Goal: Transaction & Acquisition: Purchase product/service

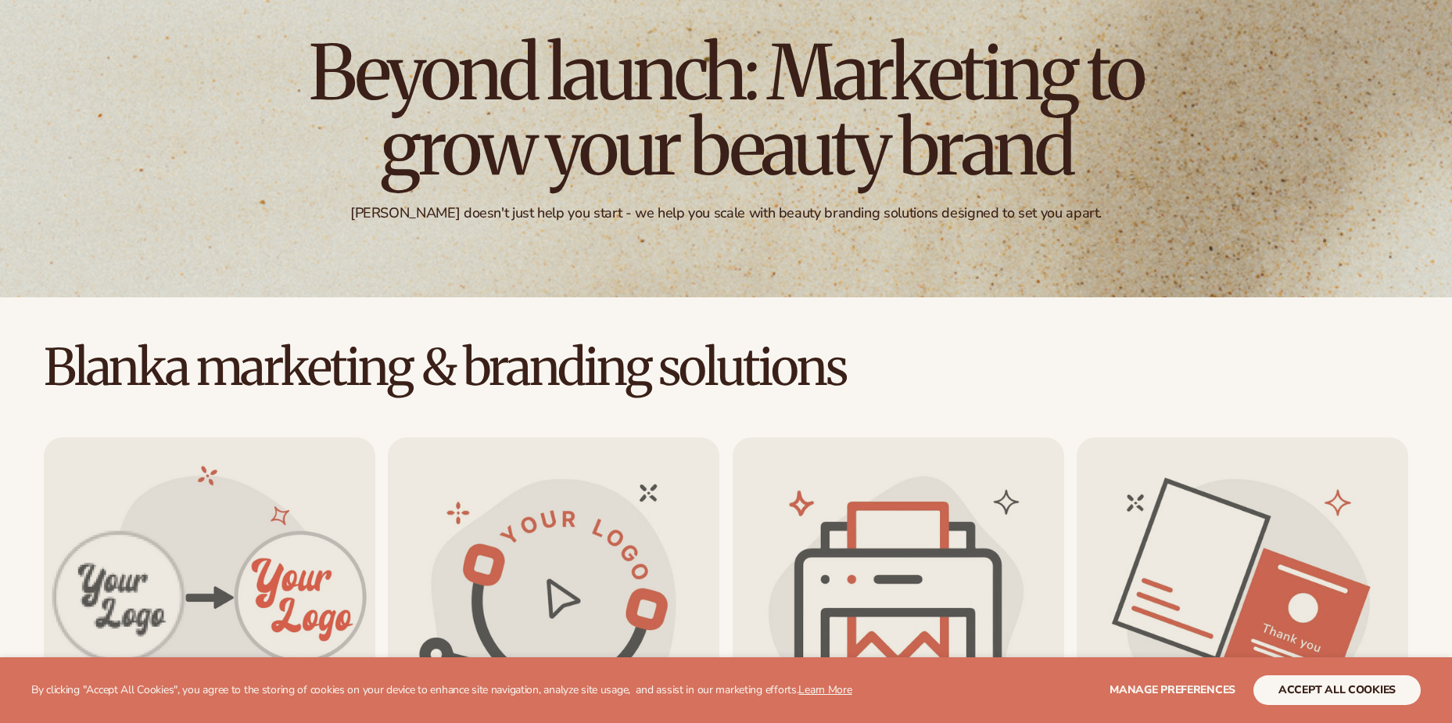
scroll to position [235, 0]
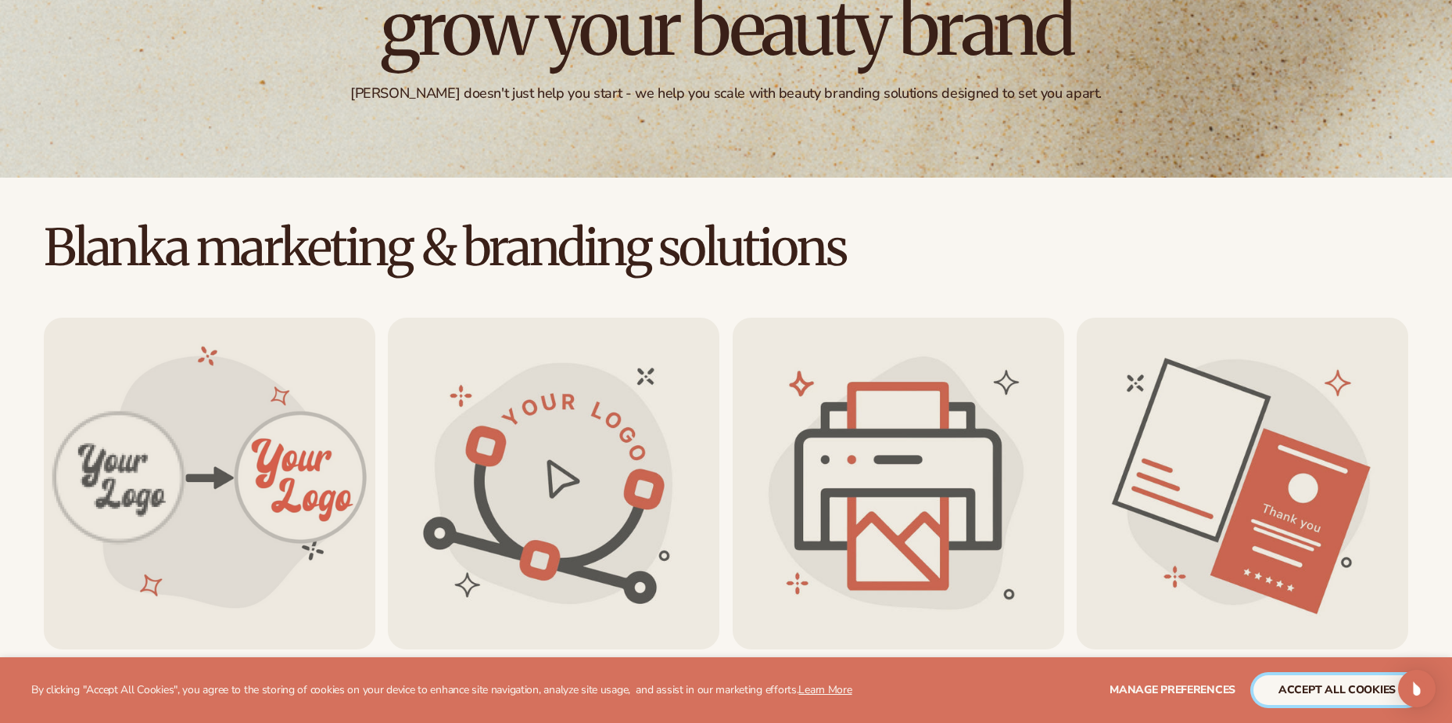
click at [1309, 680] on button "accept all cookies" at bounding box center [1337, 690] width 167 height 30
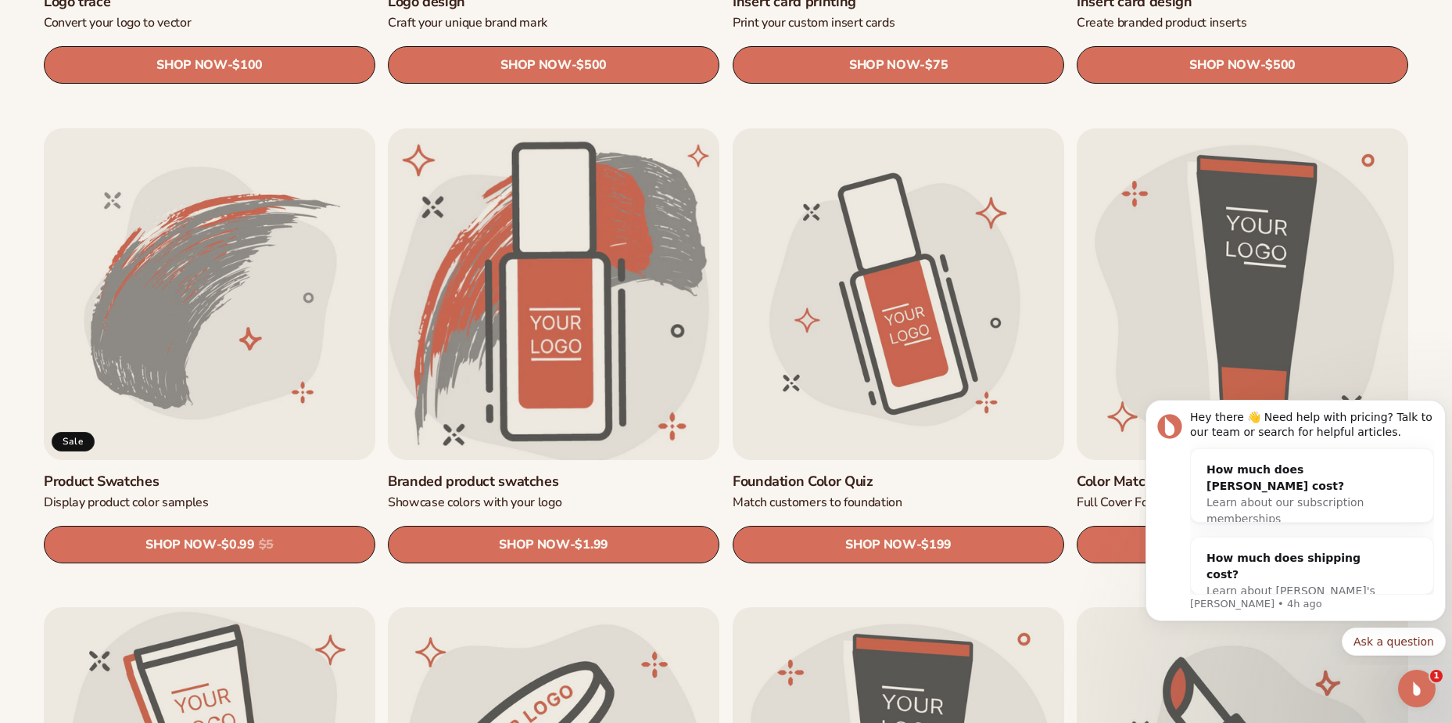
scroll to position [939, 0]
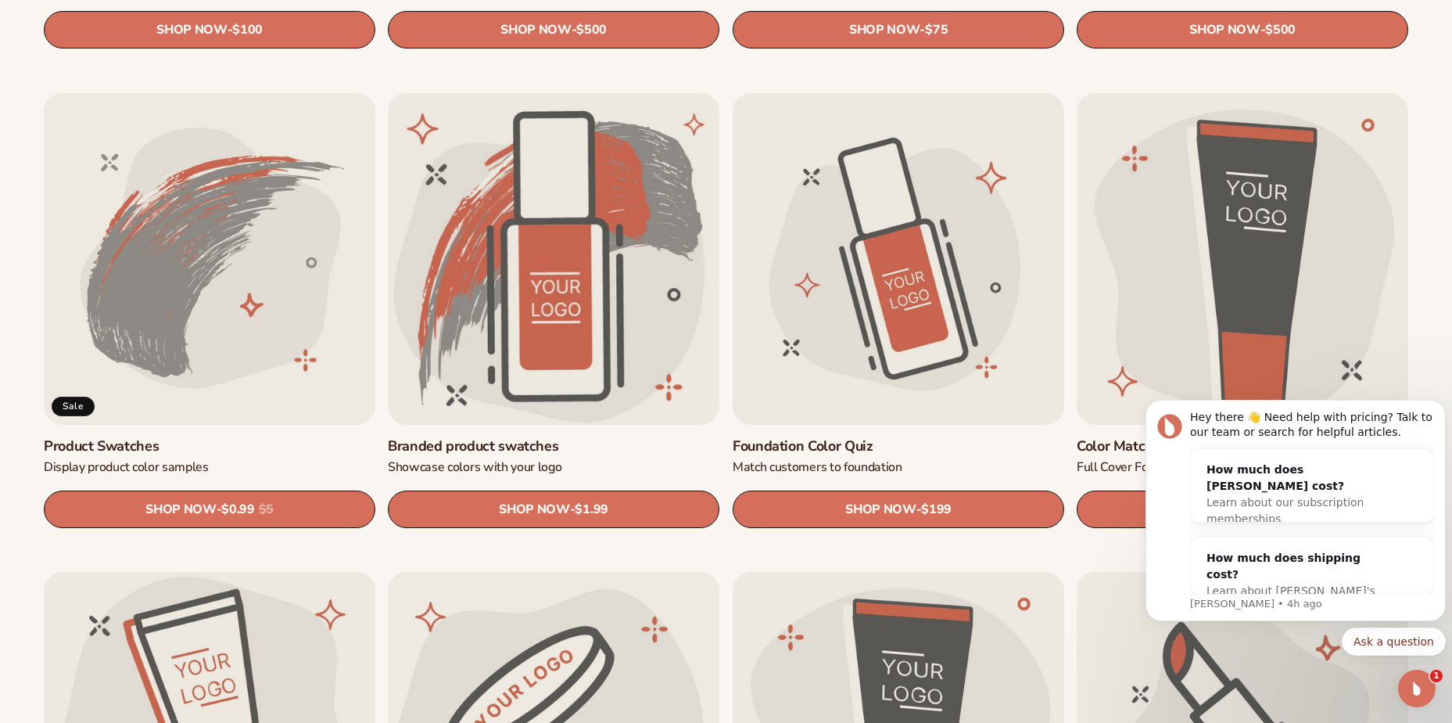
click at [160, 437] on link "Product Swatches" at bounding box center [210, 446] width 332 height 18
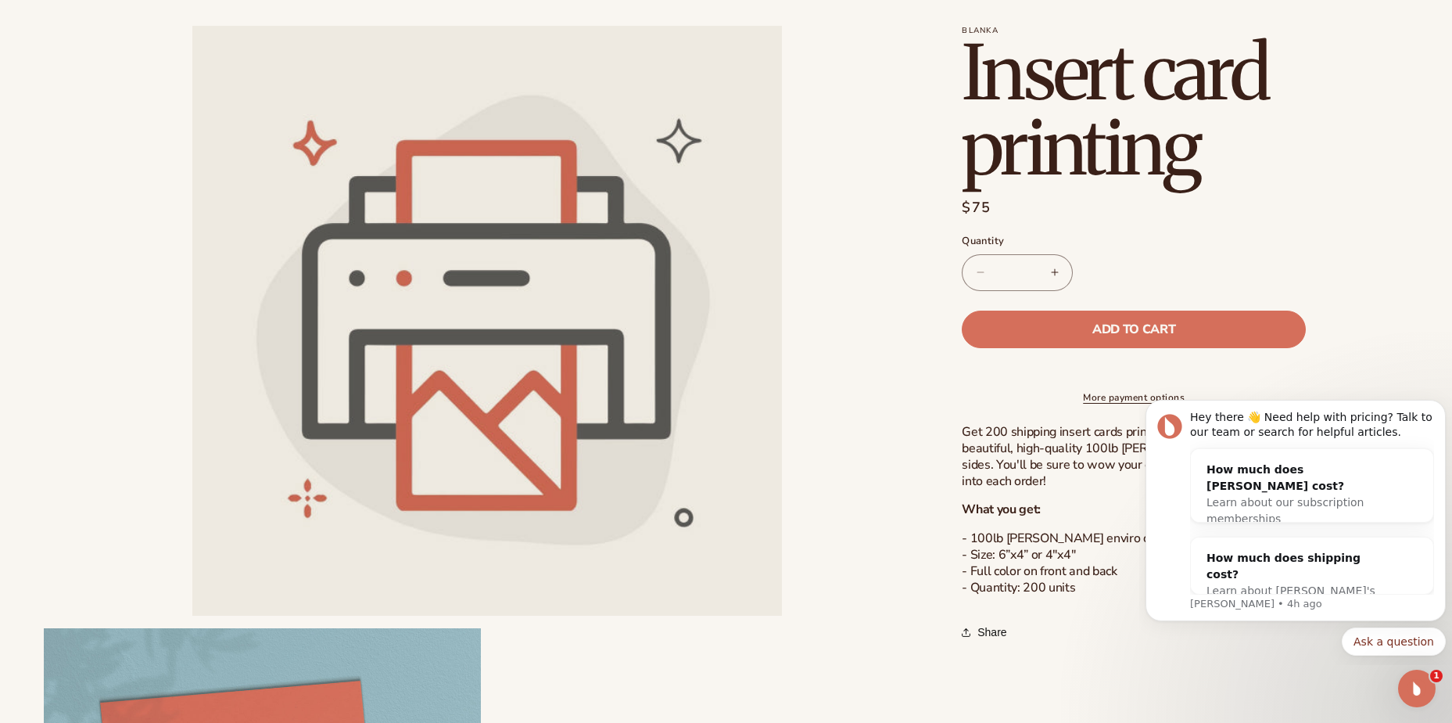
scroll to position [235, 0]
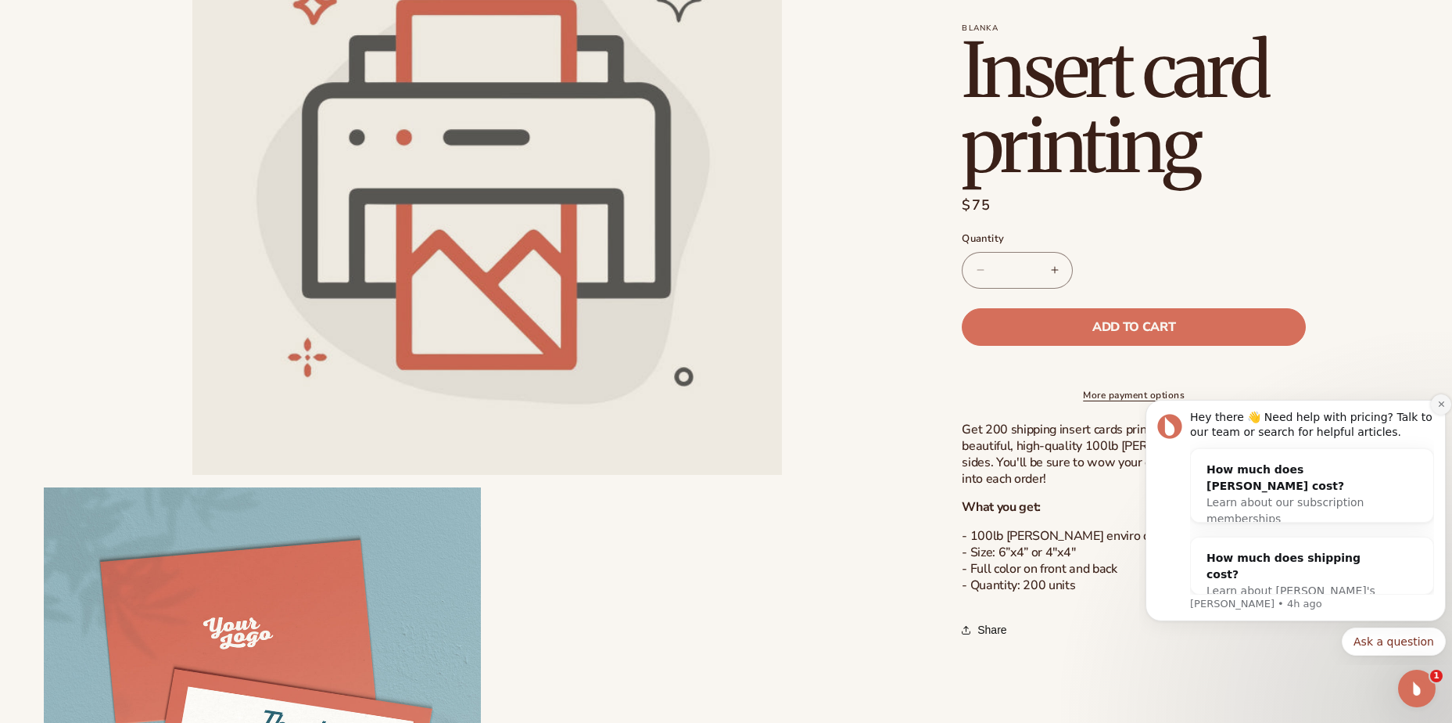
click at [1436, 402] on button "Dismiss notification" at bounding box center [1441, 404] width 20 height 20
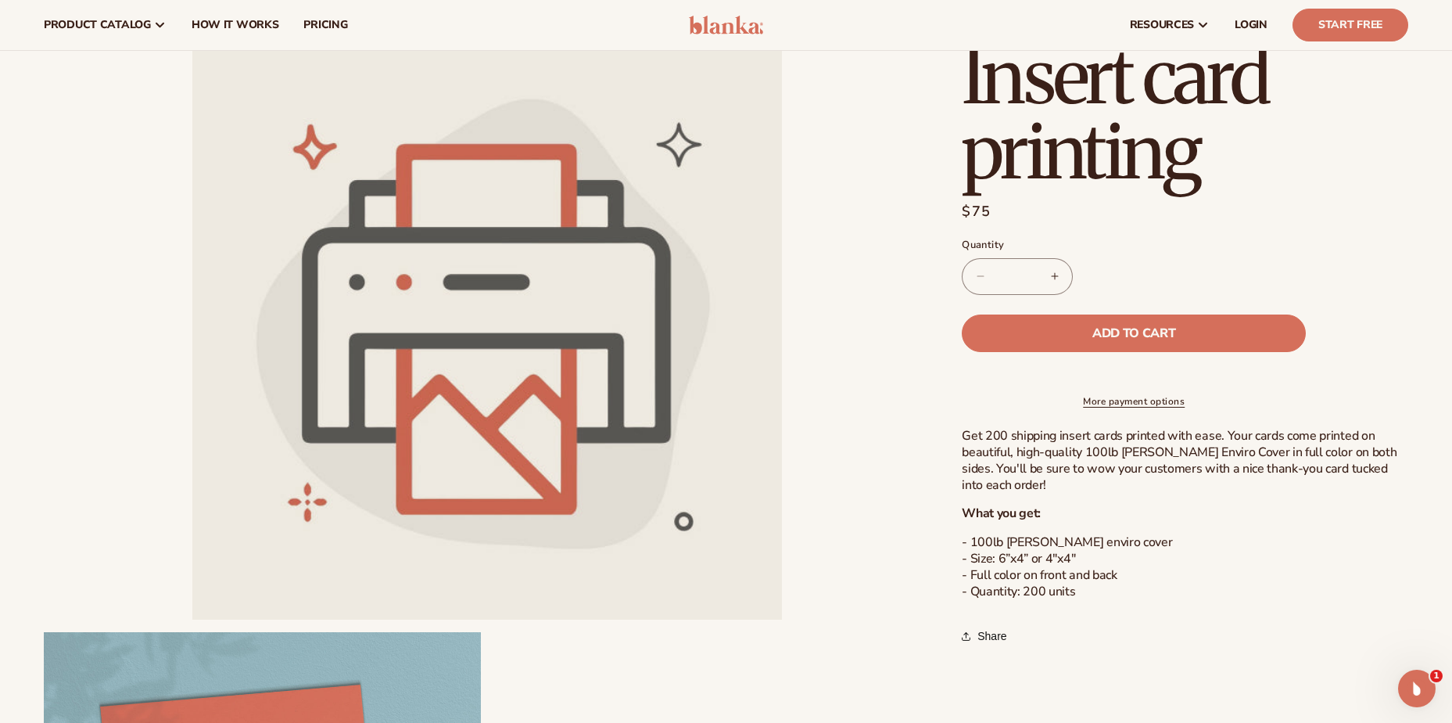
scroll to position [0, 0]
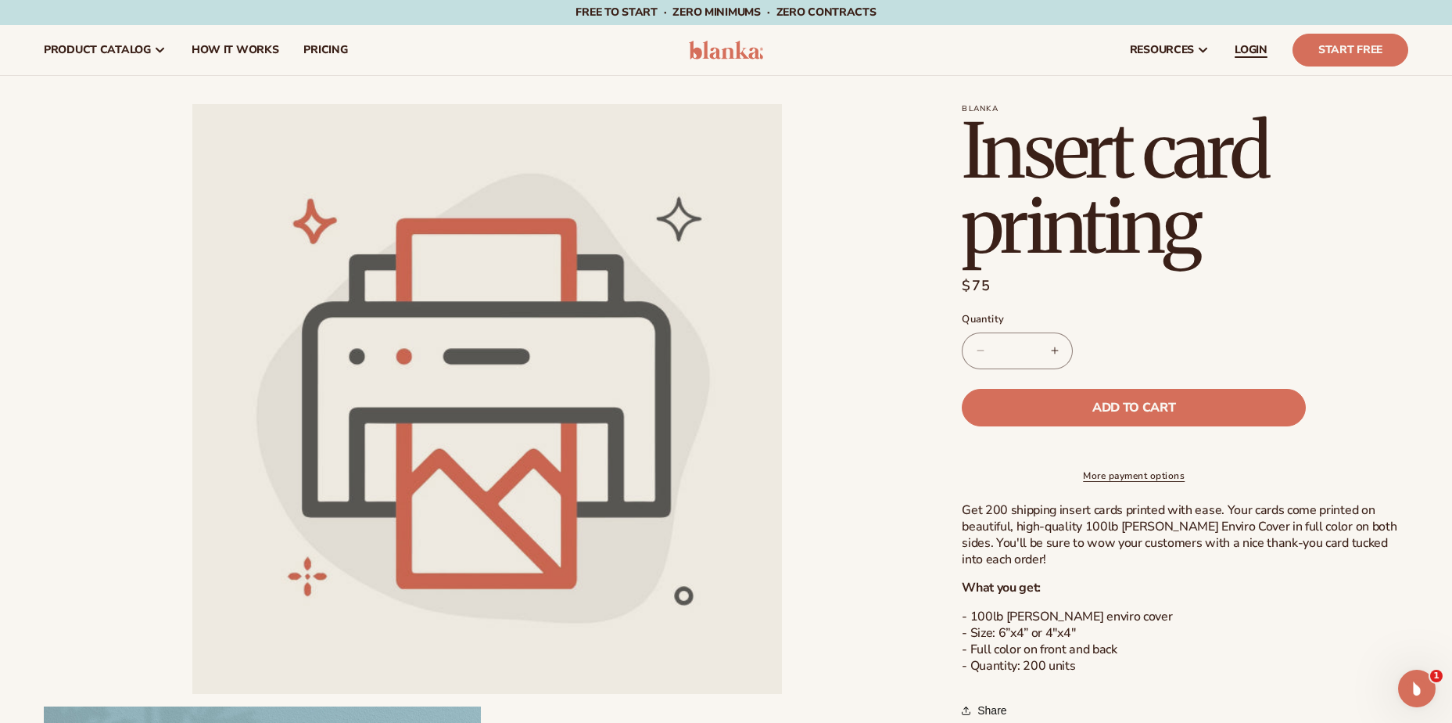
click at [1251, 47] on span "LOGIN" at bounding box center [1251, 50] width 33 height 13
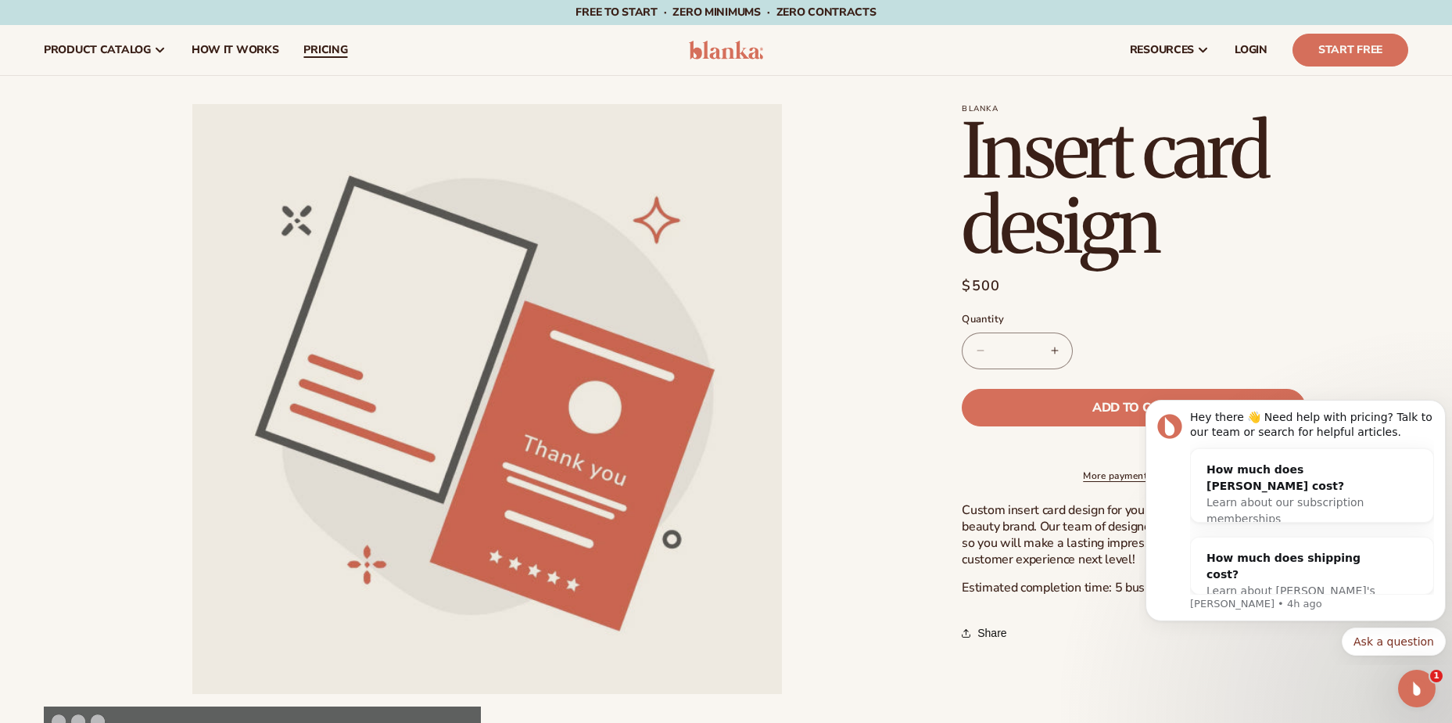
click at [346, 46] on link "pricing" at bounding box center [325, 50] width 69 height 50
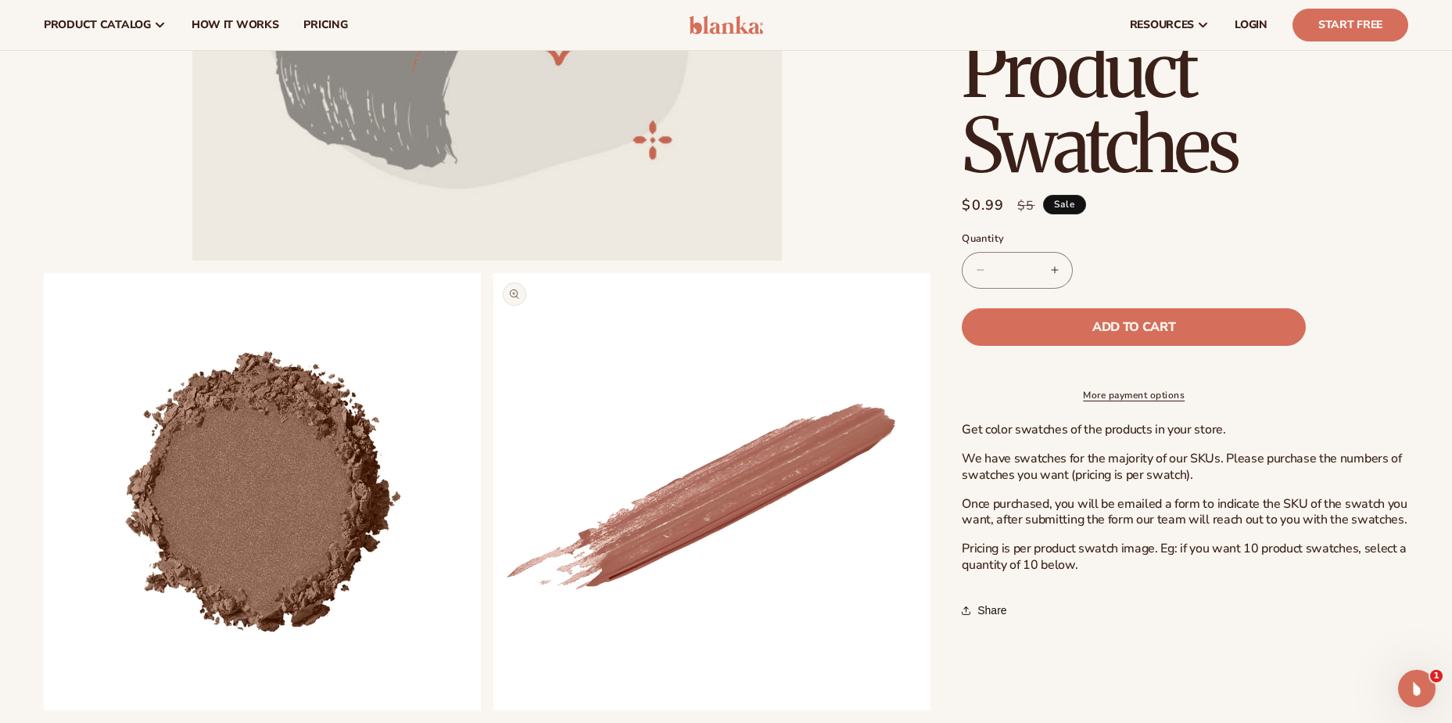
scroll to position [391, 0]
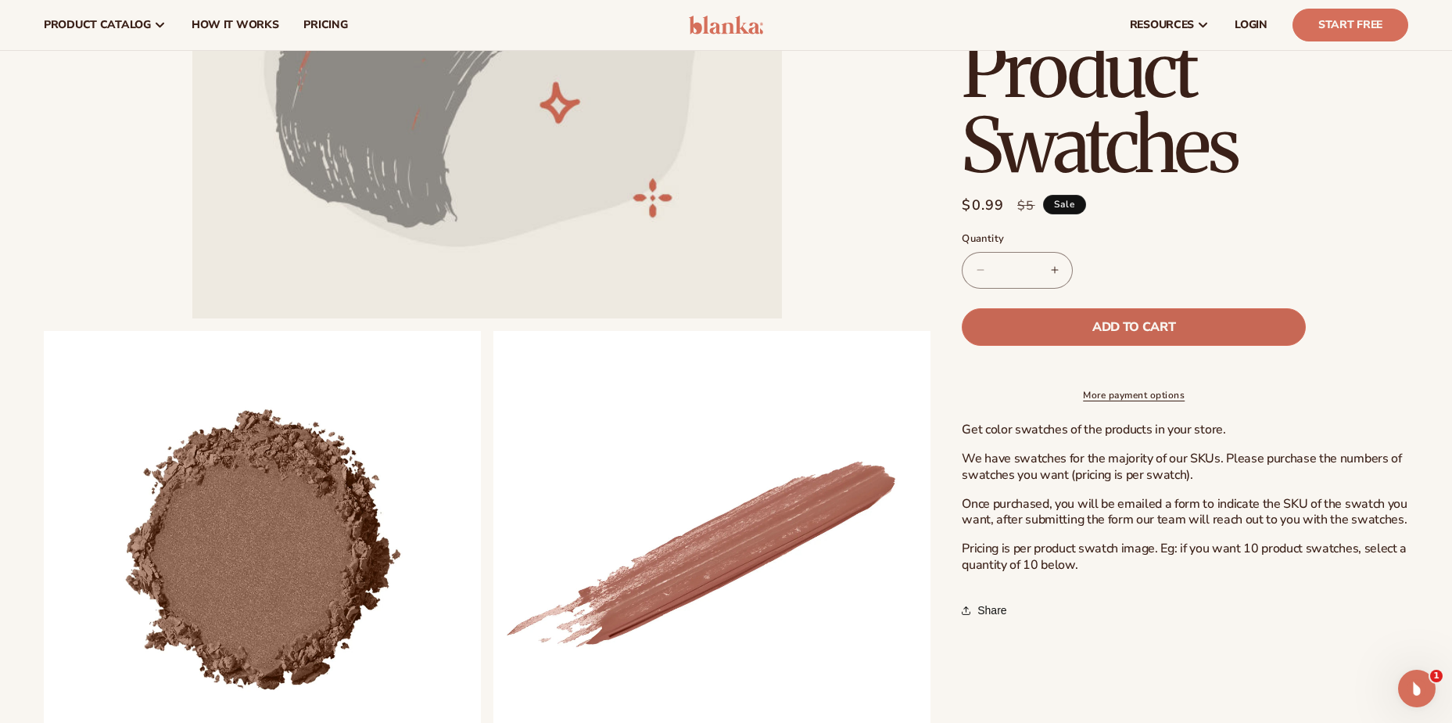
click at [1104, 321] on span "Add to cart" at bounding box center [1134, 327] width 83 height 13
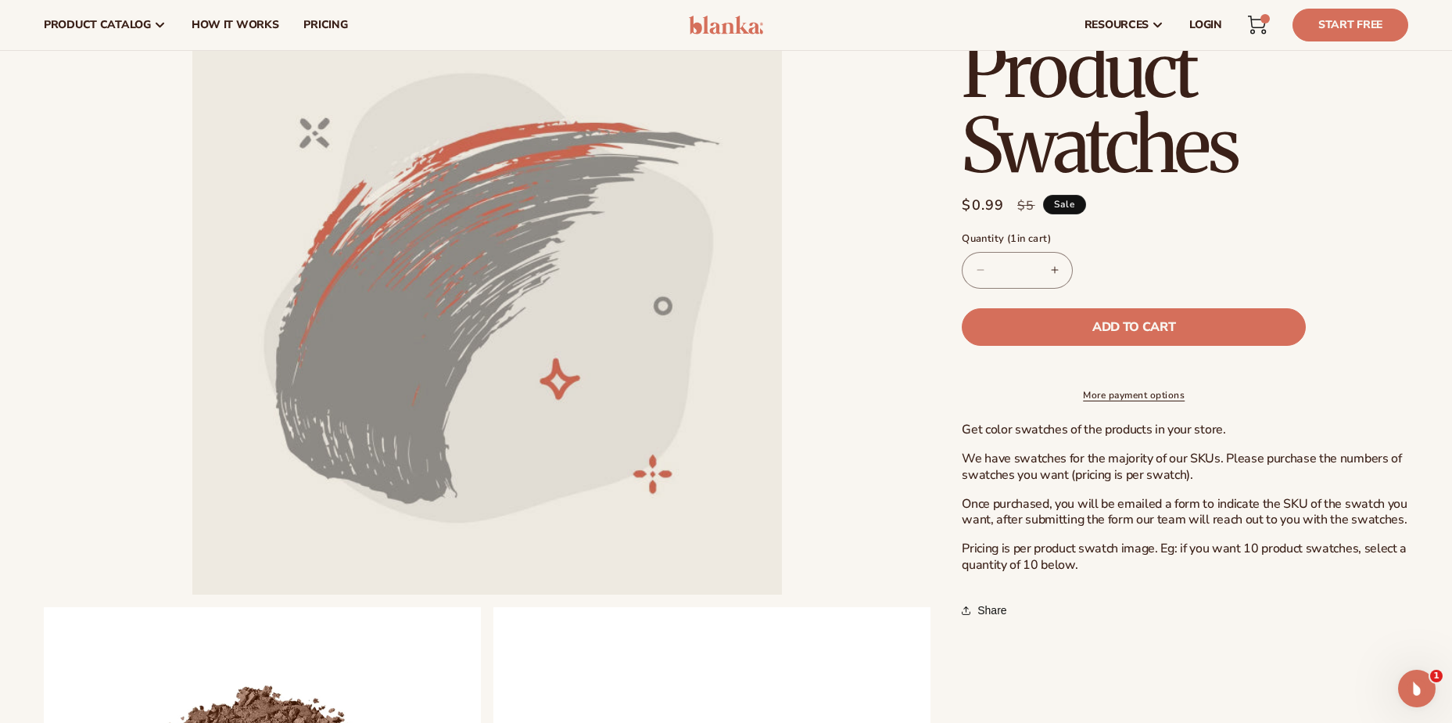
scroll to position [0, 0]
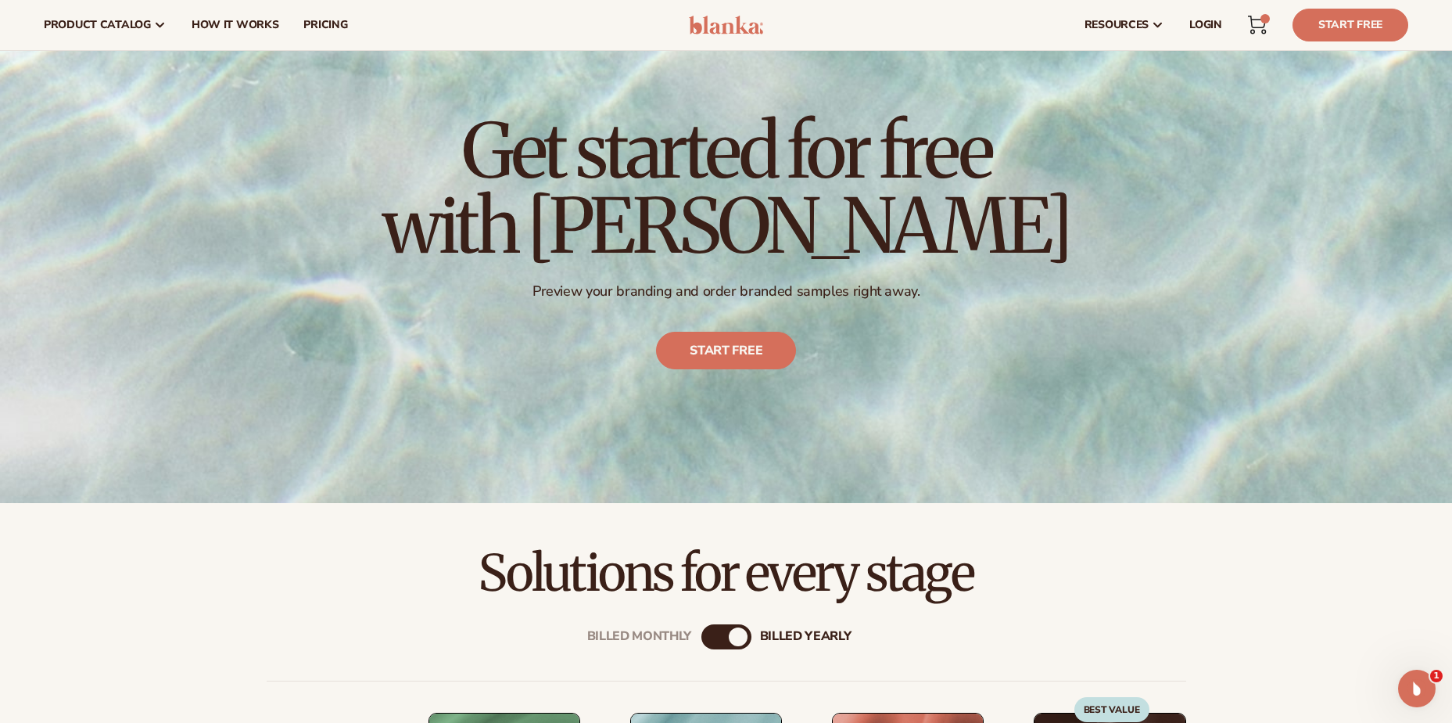
scroll to position [78, 0]
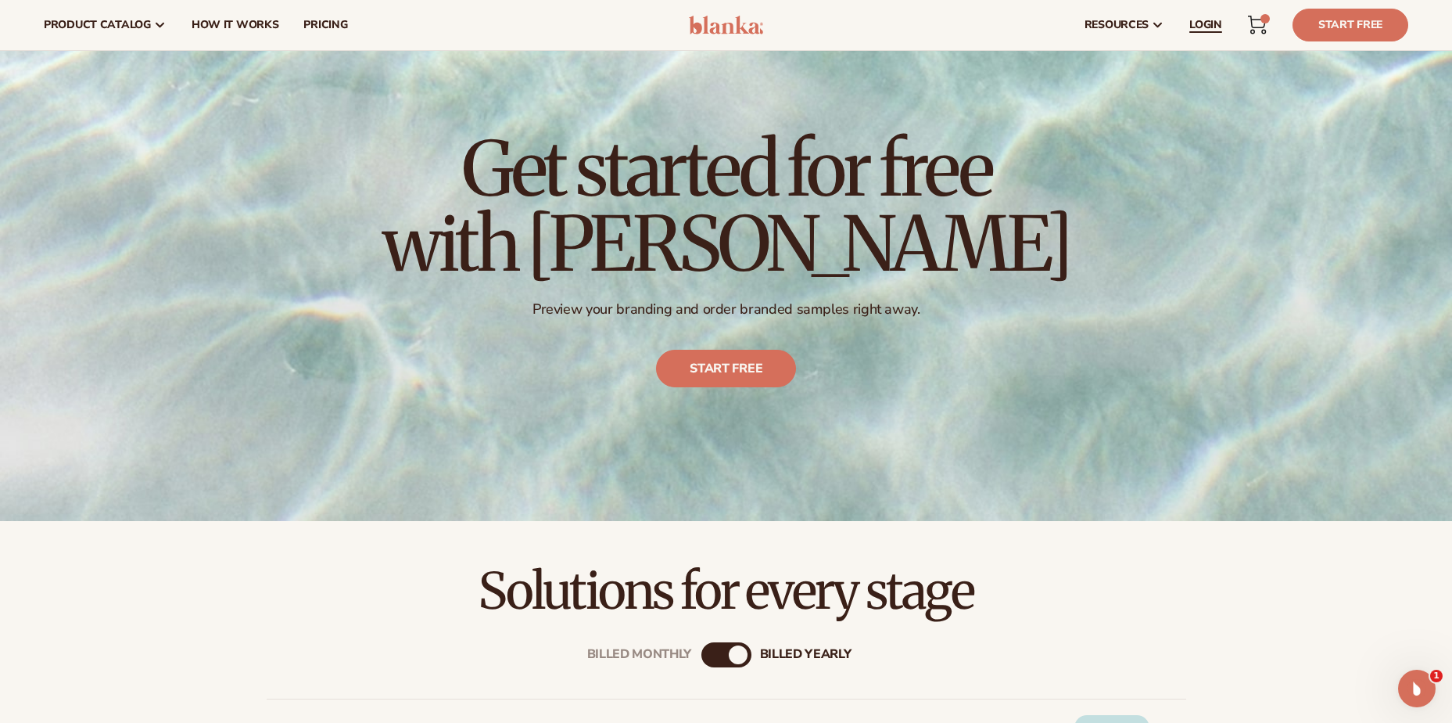
click at [1208, 27] on span "LOGIN" at bounding box center [1206, 25] width 33 height 13
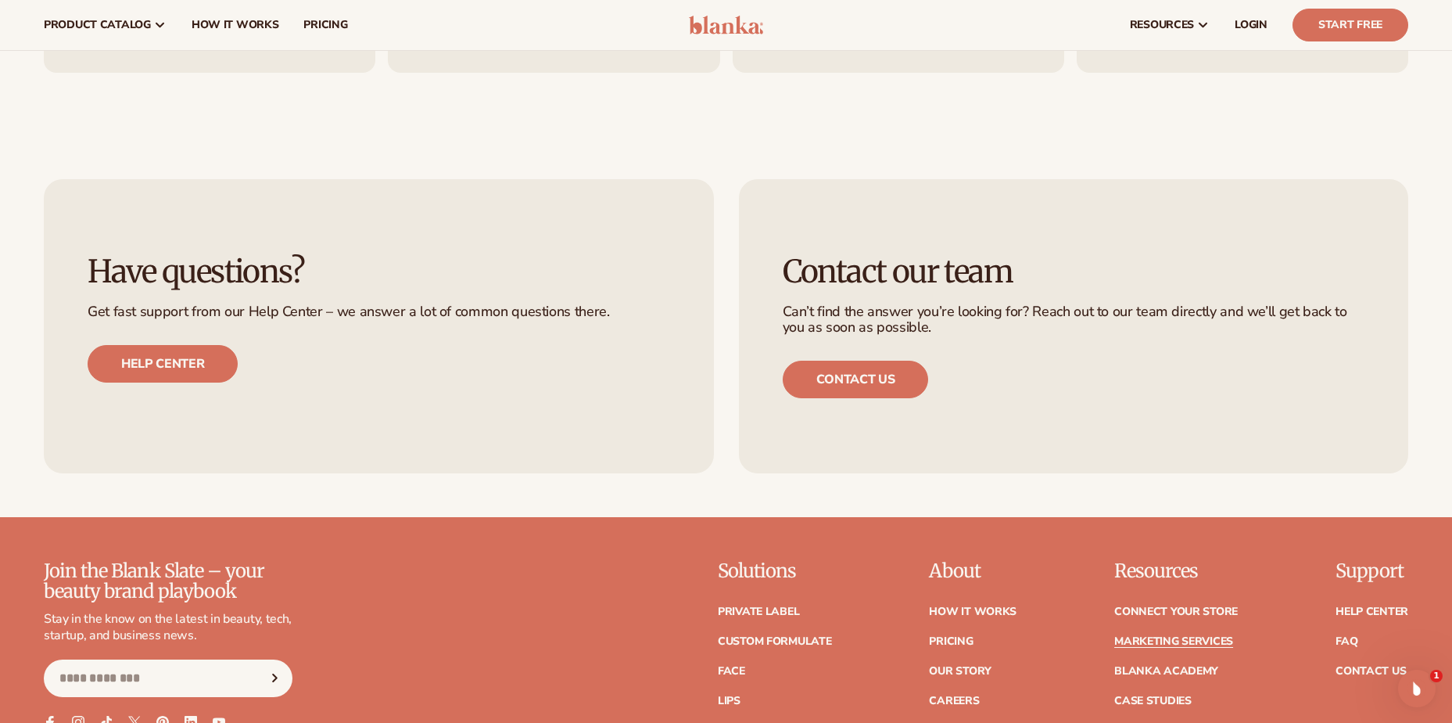
scroll to position [3520, 0]
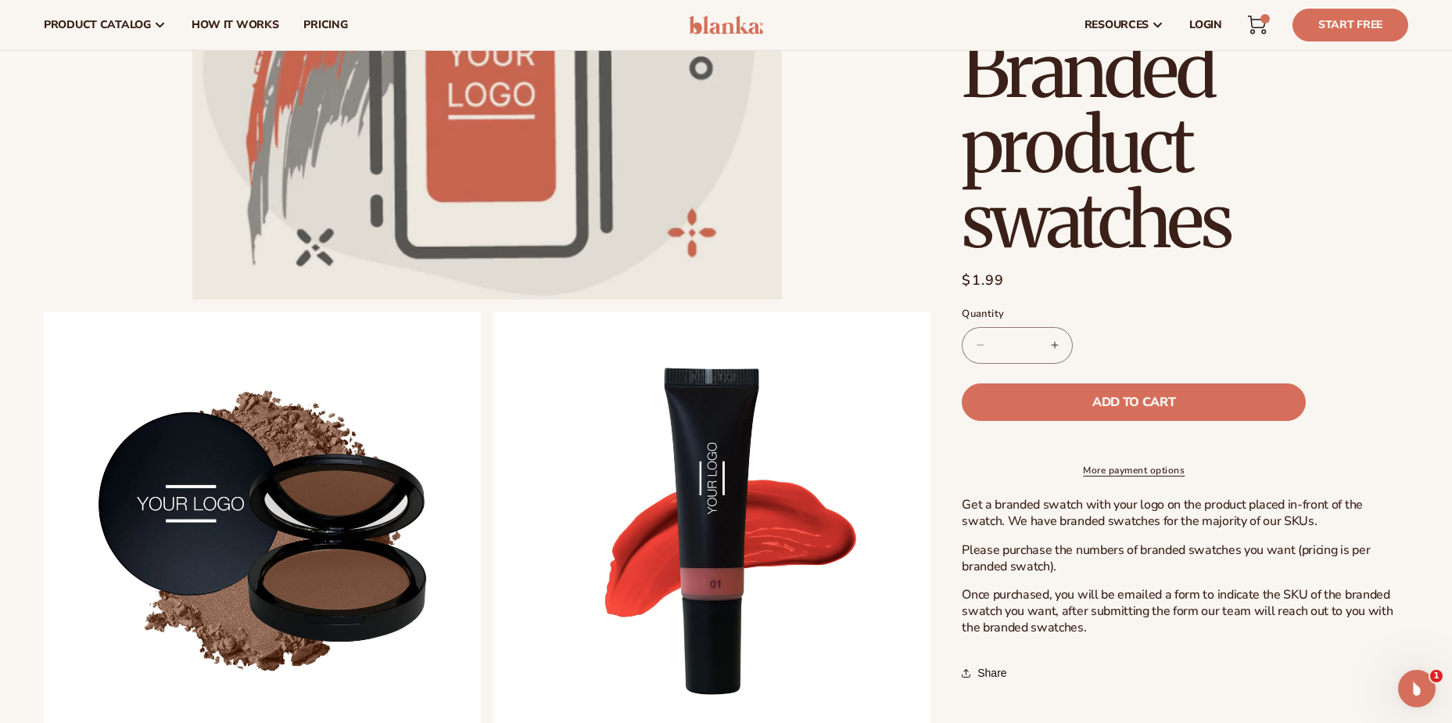
scroll to position [391, 0]
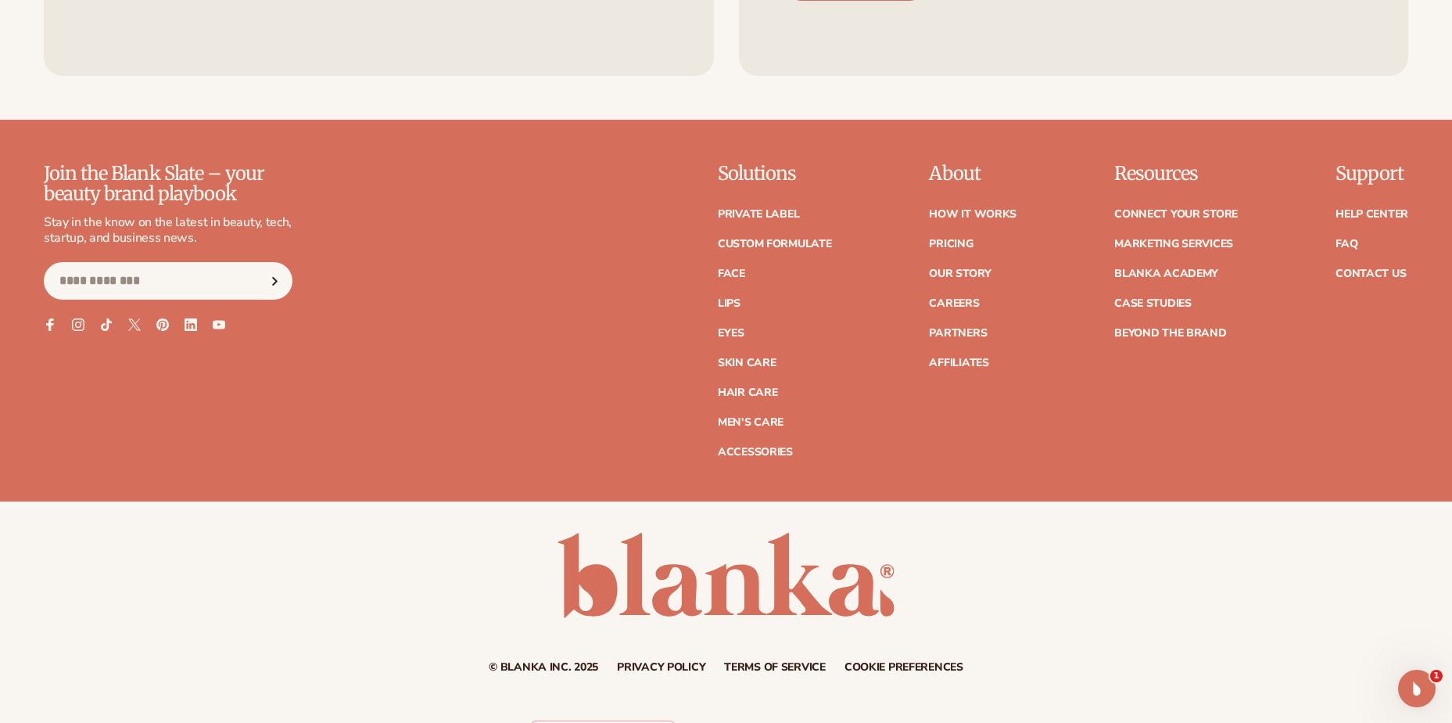
scroll to position [1491, 0]
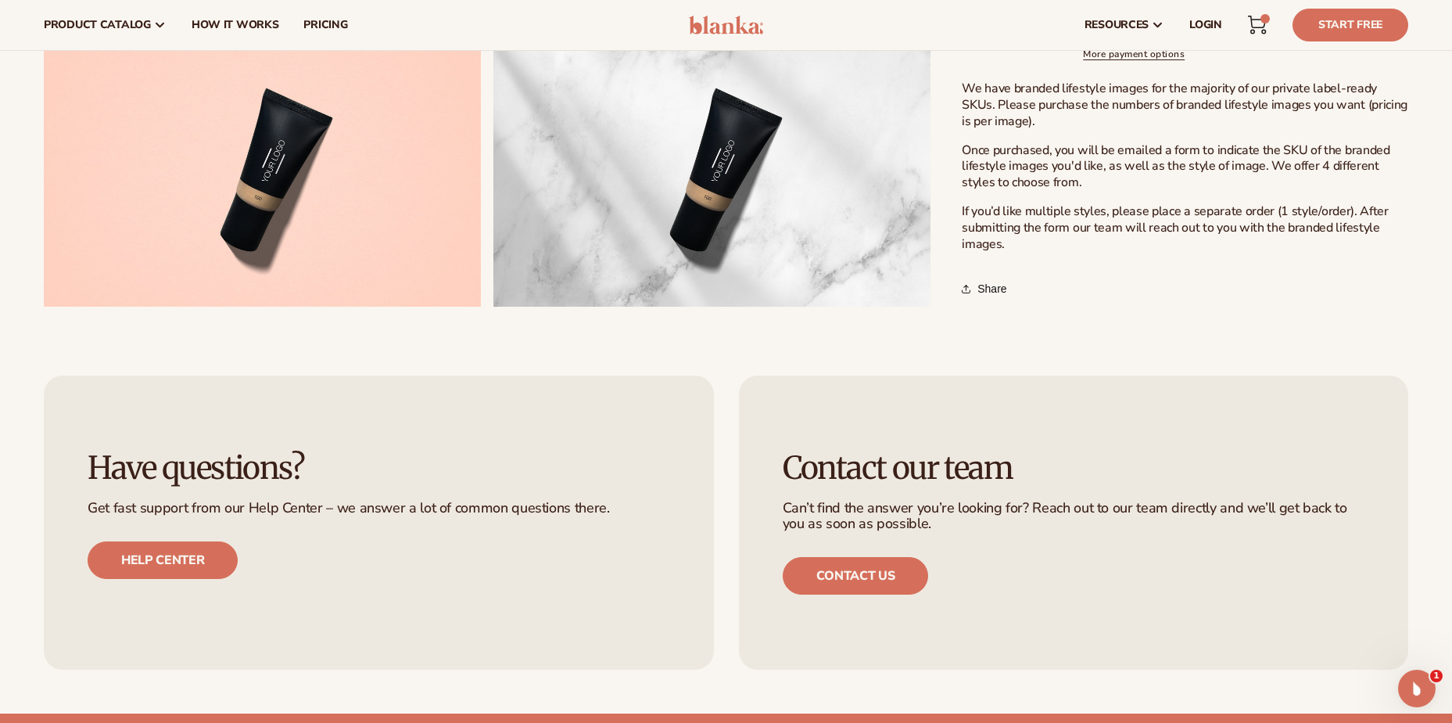
scroll to position [860, 0]
